Goal: Transaction & Acquisition: Purchase product/service

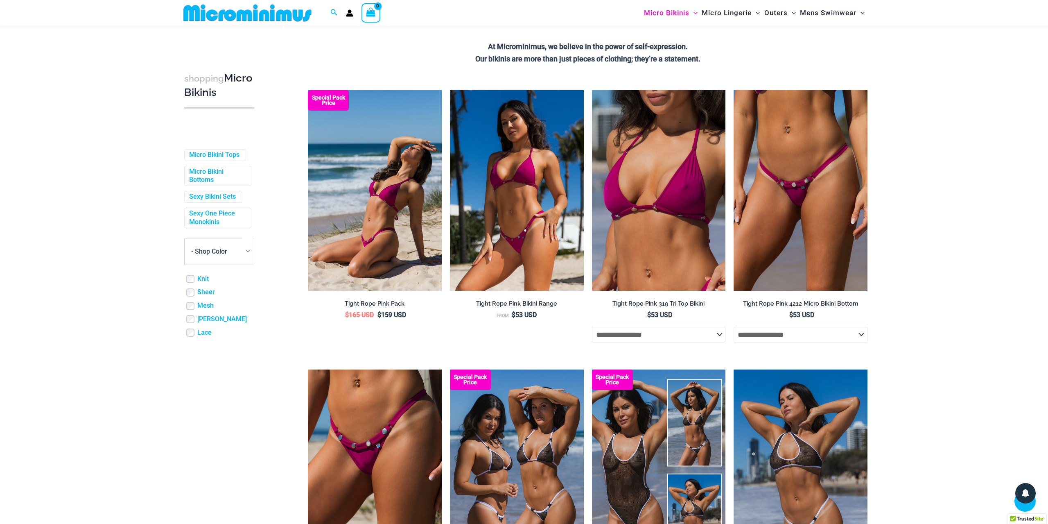
scroll to position [183, 0]
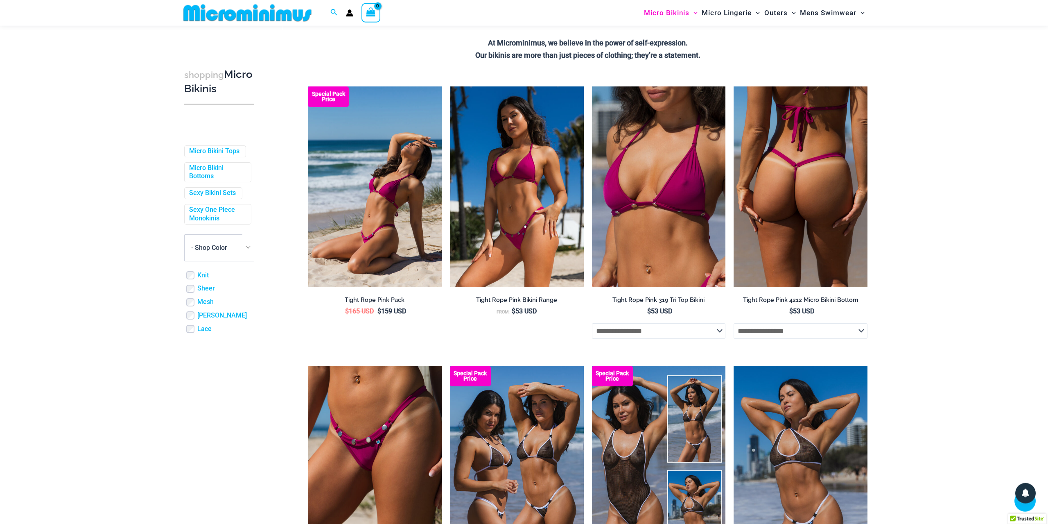
click at [817, 207] on img at bounding box center [801, 186] width 134 height 201
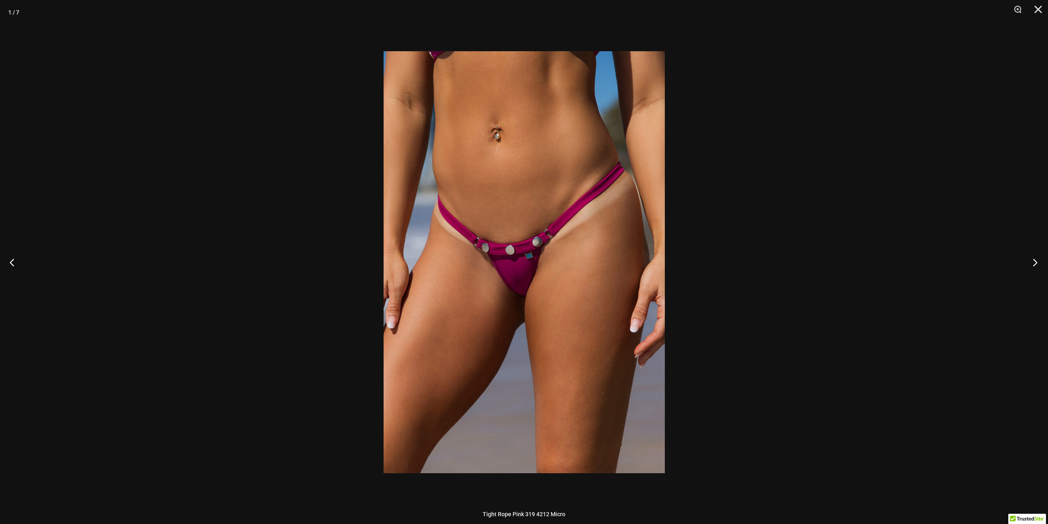
click at [1036, 265] on button "Next" at bounding box center [1033, 262] width 31 height 41
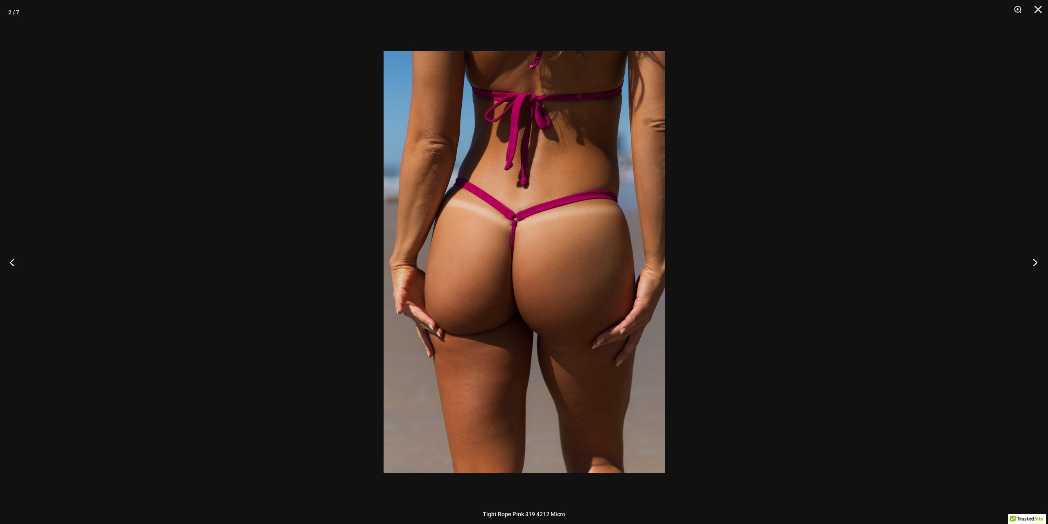
click at [1036, 265] on button "Next" at bounding box center [1033, 262] width 31 height 41
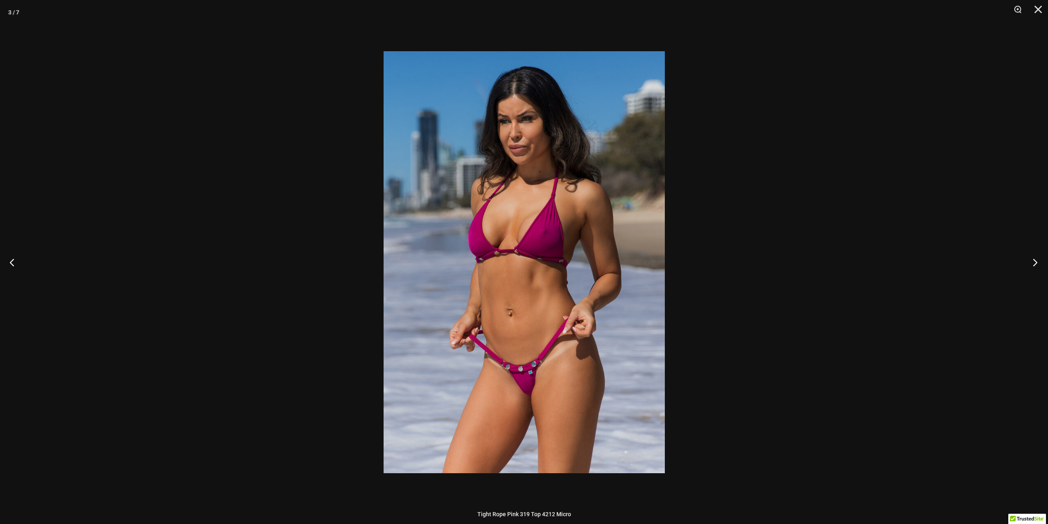
click at [1036, 265] on button "Next" at bounding box center [1033, 262] width 31 height 41
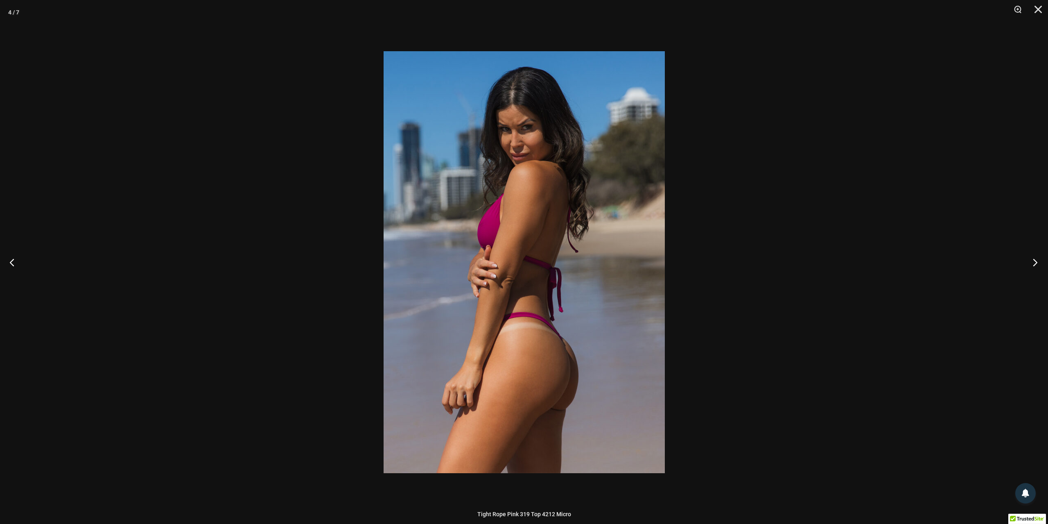
click at [1036, 265] on button "Next" at bounding box center [1033, 262] width 31 height 41
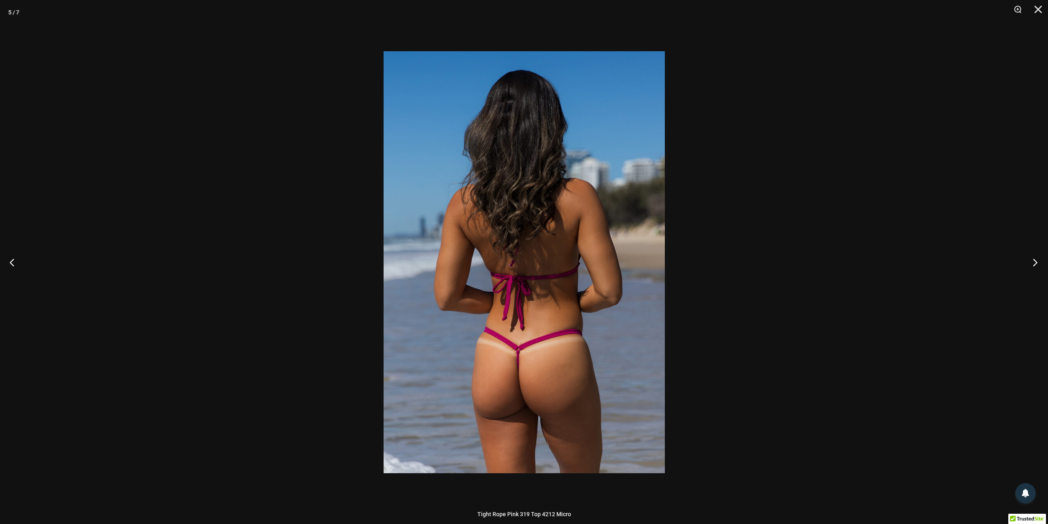
click at [1036, 265] on button "Next" at bounding box center [1033, 262] width 31 height 41
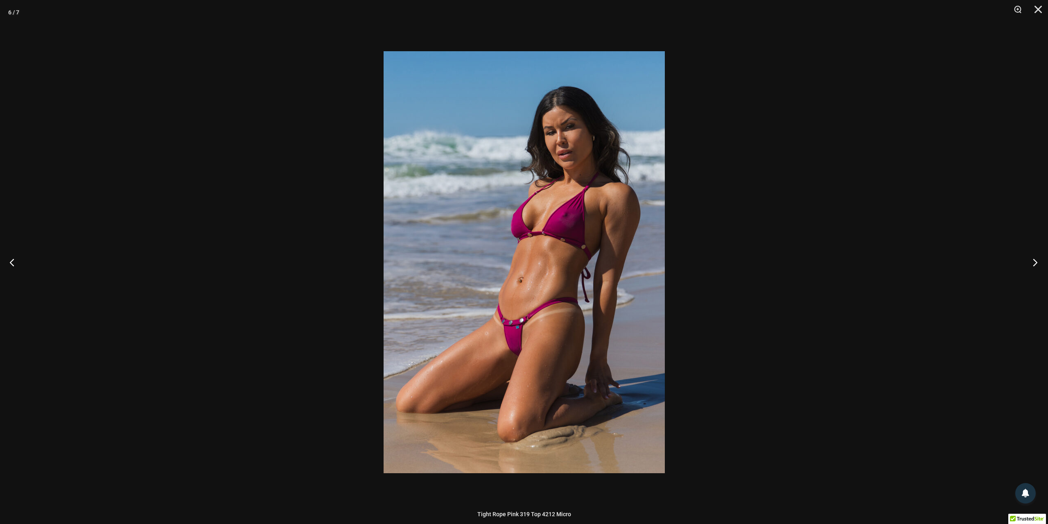
click at [1036, 265] on button "Next" at bounding box center [1033, 262] width 31 height 41
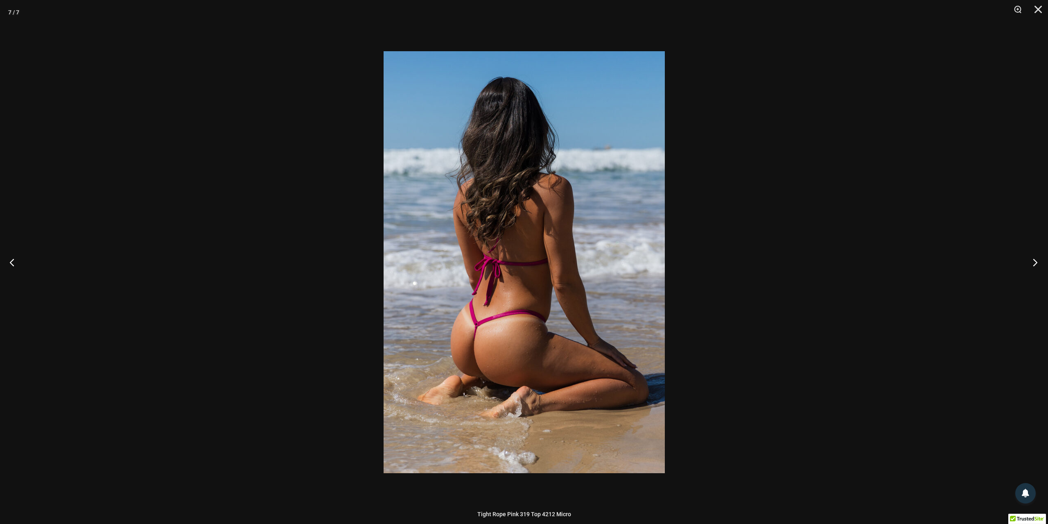
click at [1036, 265] on button "Next" at bounding box center [1033, 262] width 31 height 41
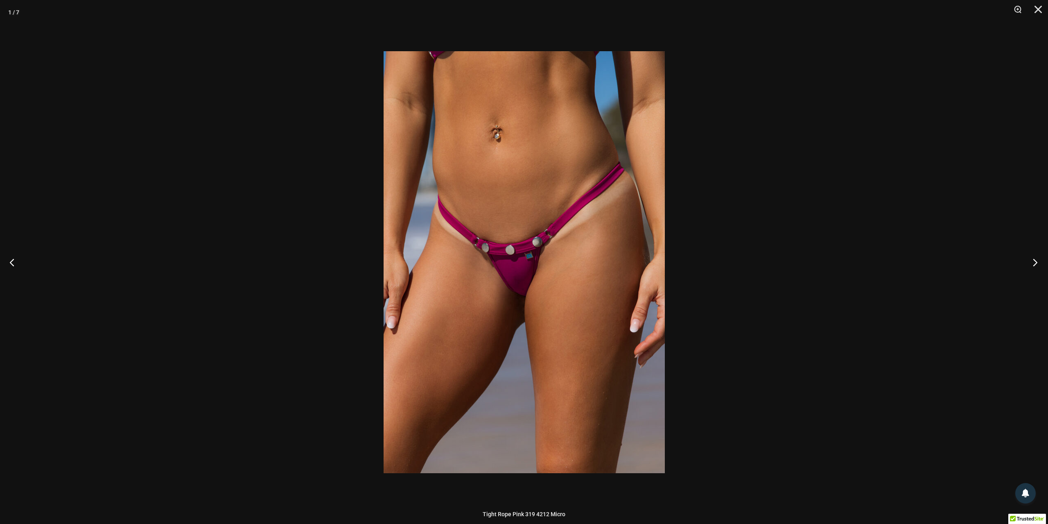
click at [1036, 265] on button "Next" at bounding box center [1033, 262] width 31 height 41
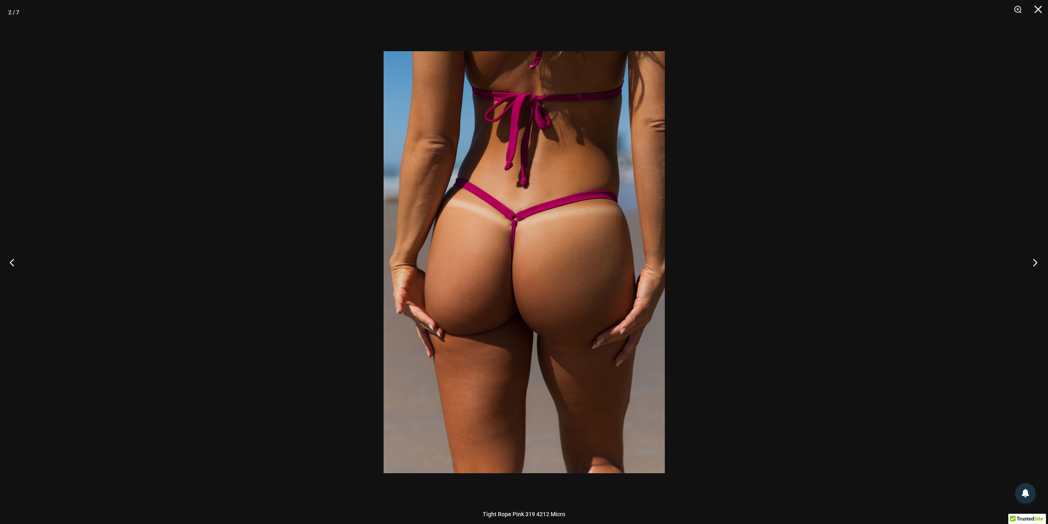
click at [1036, 265] on button "Next" at bounding box center [1033, 262] width 31 height 41
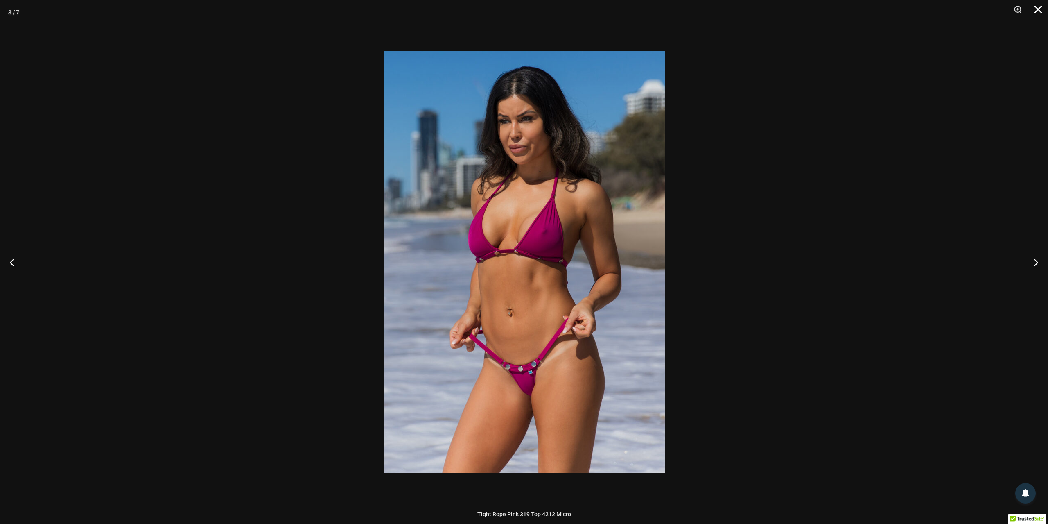
click at [1037, 4] on button "Close" at bounding box center [1035, 12] width 20 height 25
